Goal: Information Seeking & Learning: Learn about a topic

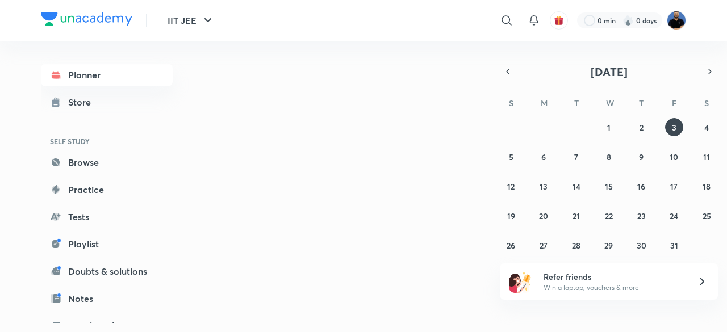
click at [676, 22] on img at bounding box center [675, 20] width 19 height 19
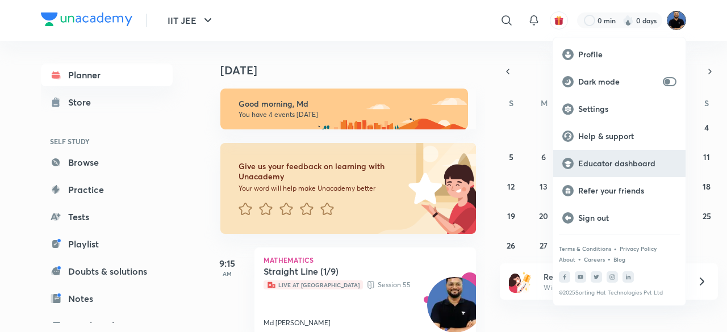
click at [633, 161] on p "Educator dashboard" at bounding box center [627, 163] width 98 height 10
